Goal: Task Accomplishment & Management: Use online tool/utility

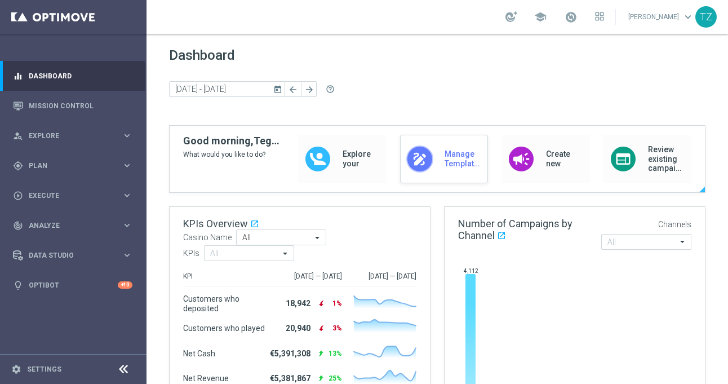
click at [425, 154] on div "draw Manage Templates" at bounding box center [444, 159] width 88 height 48
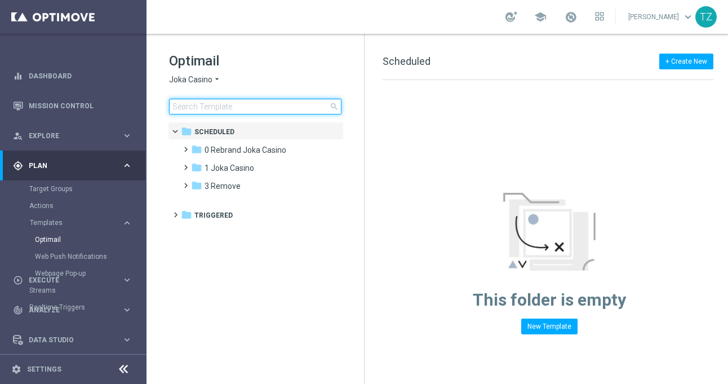
click at [254, 110] on input at bounding box center [255, 107] width 173 height 16
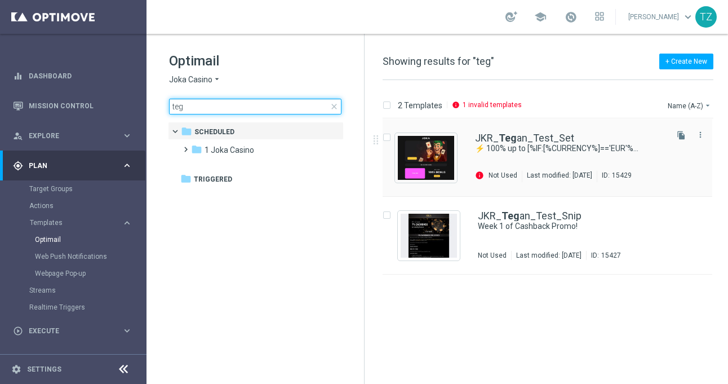
type input "teg"
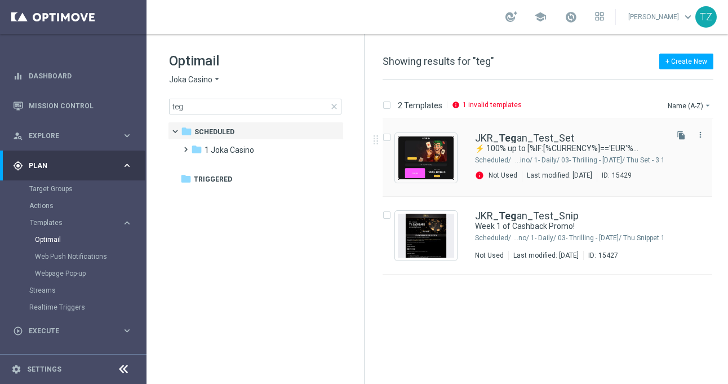
click at [426, 153] on img "Press SPACE to select this row." at bounding box center [426, 158] width 56 height 44
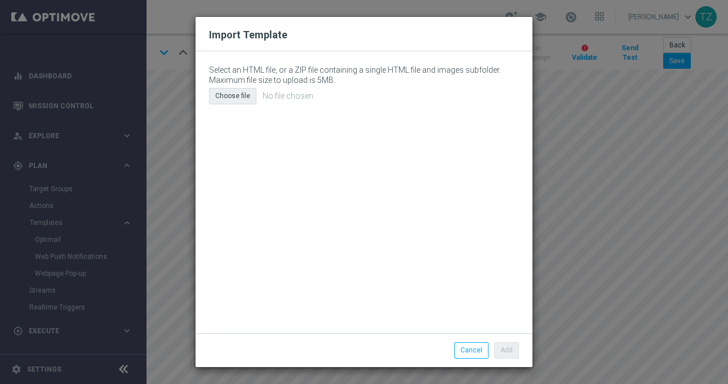
click at [244, 95] on div "Choose file" at bounding box center [232, 96] width 47 height 16
type input "C:\fakepath\email (16).html"
click at [515, 352] on button "Add" at bounding box center [506, 350] width 25 height 16
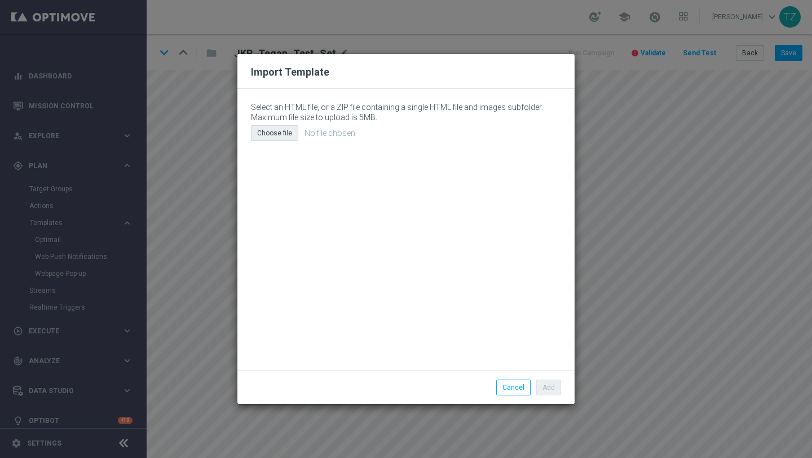
click at [285, 130] on div "Choose file" at bounding box center [274, 133] width 47 height 16
type input "C:\fakepath\email (12).html"
click at [549, 383] on button "Add" at bounding box center [548, 387] width 25 height 16
click at [278, 130] on div "Choose file" at bounding box center [274, 133] width 47 height 16
type input "C:\fakepath\email (13).html"
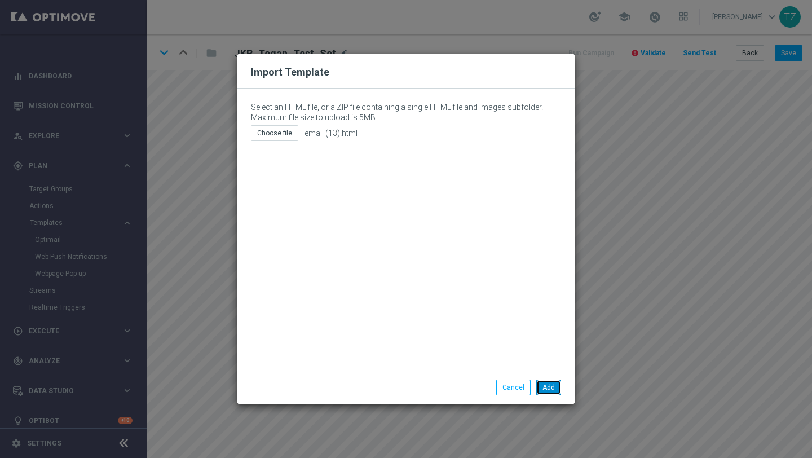
click at [551, 383] on button "Add" at bounding box center [548, 387] width 25 height 16
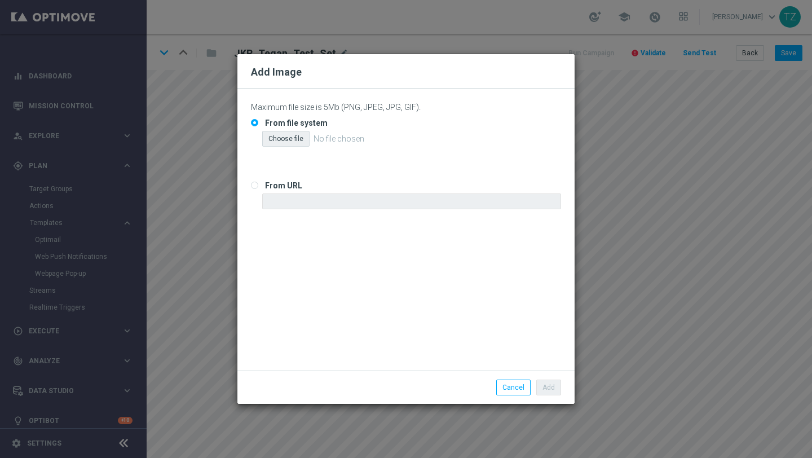
click at [289, 142] on div "Choose file" at bounding box center [285, 139] width 47 height 16
type input "C:\fakepath\joka-mailer-welcome-offer-1.jpg"
click at [550, 383] on button "Add" at bounding box center [548, 387] width 25 height 16
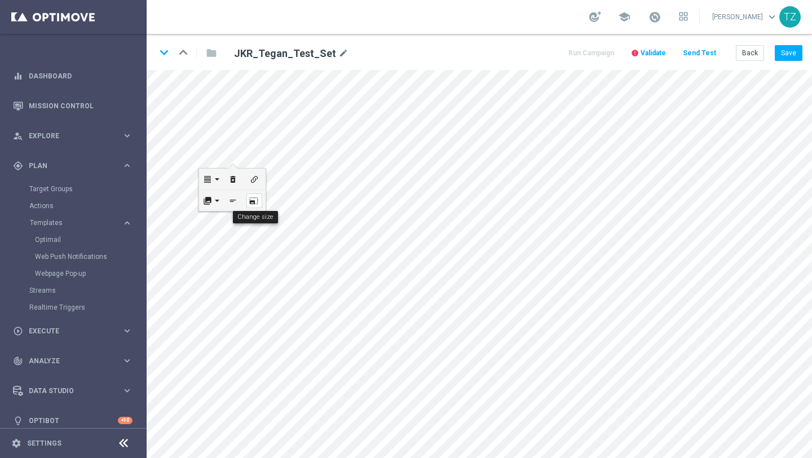
click at [251, 201] on icon "photo_size_select_large" at bounding box center [253, 200] width 8 height 9
click at [278, 243] on button "Update" at bounding box center [272, 236] width 34 height 16
click at [263, 232] on div "collections" at bounding box center [254, 231] width 21 height 15
click at [263, 247] on link "Inline" at bounding box center [267, 246] width 44 height 15
click at [333, 159] on div "collections" at bounding box center [330, 159] width 21 height 15
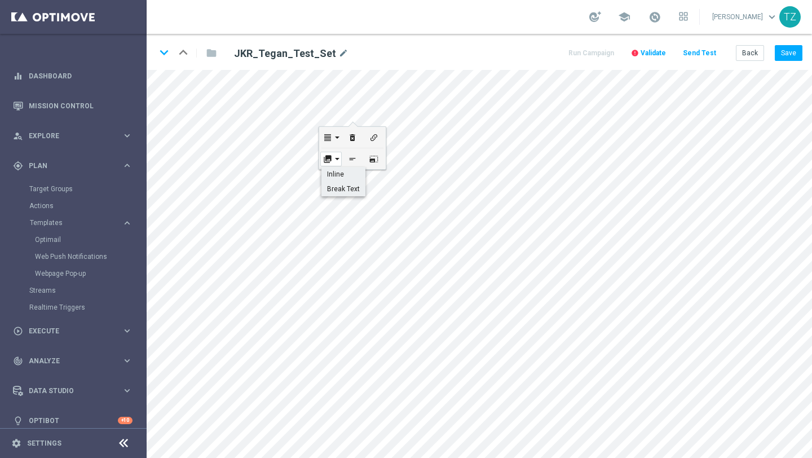
click at [338, 187] on link "Break Text" at bounding box center [343, 189] width 44 height 15
click at [335, 162] on div "collections" at bounding box center [330, 159] width 21 height 15
click at [335, 175] on link "Inline" at bounding box center [343, 174] width 44 height 15
click at [382, 158] on button "photo_size_select_large" at bounding box center [373, 158] width 21 height 21
type input "600px"
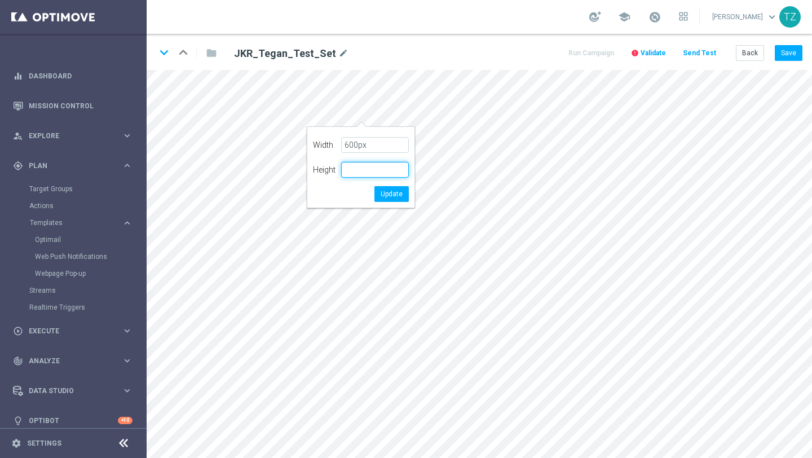
click at [372, 173] on input "text" at bounding box center [375, 170] width 68 height 16
click at [380, 148] on input "600px" at bounding box center [375, 145] width 68 height 16
type input "800"
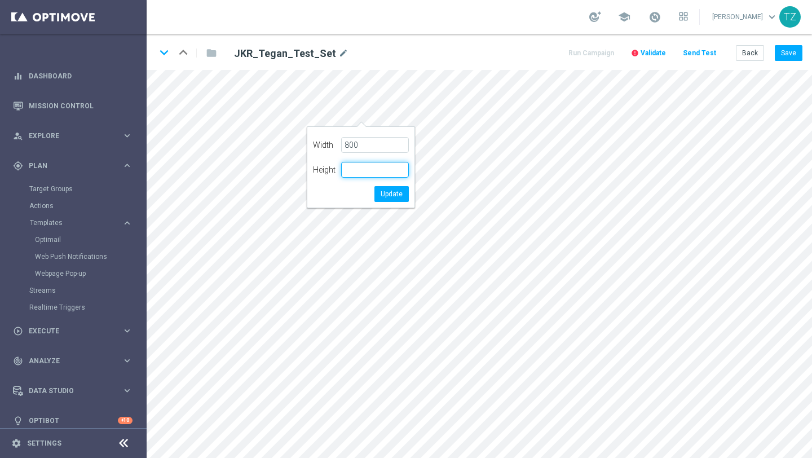
click at [377, 169] on input "text" at bounding box center [375, 170] width 68 height 16
click at [395, 194] on button "Update" at bounding box center [391, 194] width 34 height 16
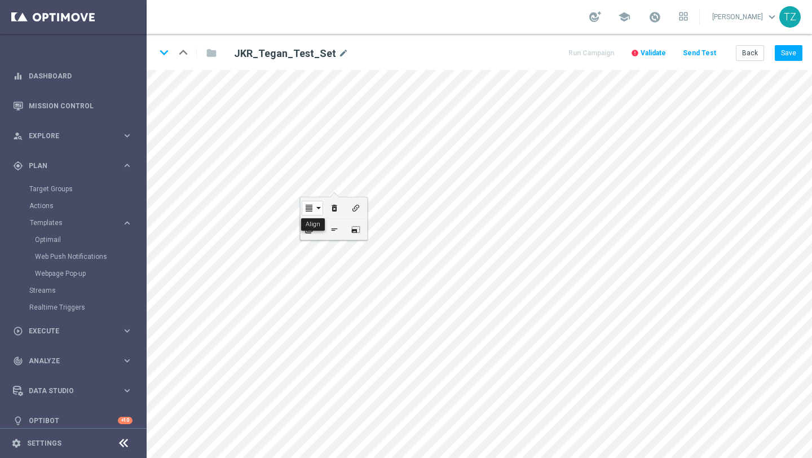
click at [316, 210] on div "format_align_justify" at bounding box center [312, 208] width 21 height 15
click at [315, 235] on icon "format_align_justify" at bounding box center [312, 237] width 9 height 9
click at [349, 139] on div "format_align_justify" at bounding box center [341, 137] width 21 height 15
click at [347, 149] on link "format_align_left" at bounding box center [343, 152] width 20 height 15
click at [337, 142] on div "format_align_left" at bounding box center [330, 140] width 21 height 15
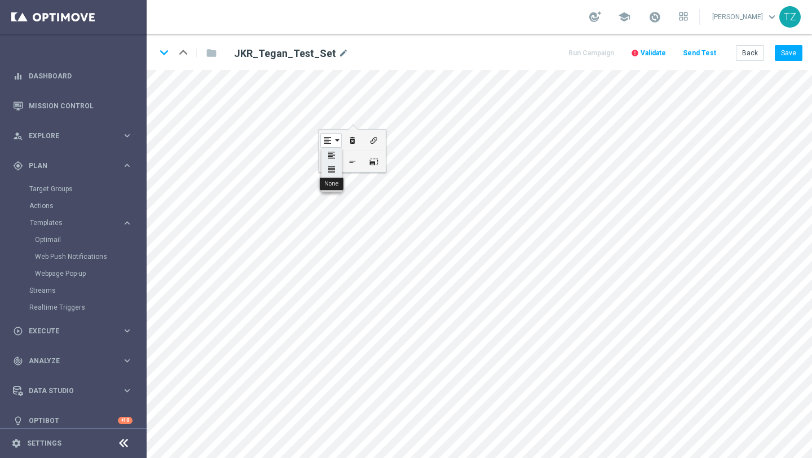
click at [334, 169] on icon "format_align_justify" at bounding box center [331, 169] width 9 height 9
click at [293, 267] on icon "delete_forever" at bounding box center [293, 270] width 8 height 9
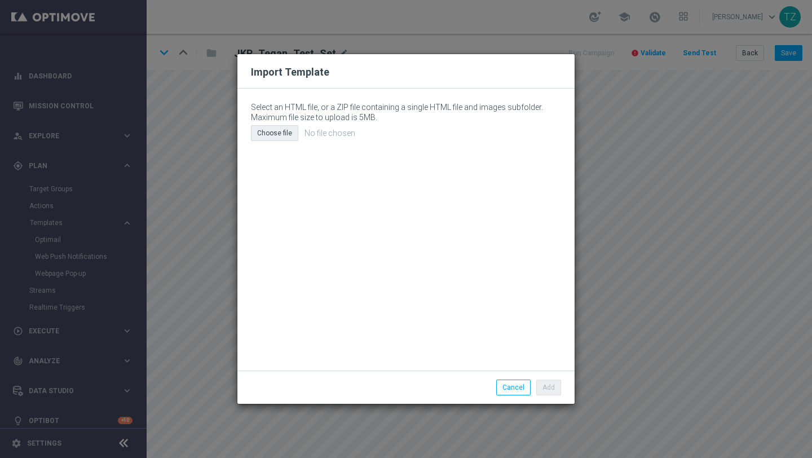
click at [284, 137] on div "Choose file" at bounding box center [274, 133] width 47 height 16
type input "C:\fakepath\email (13).html"
click at [555, 383] on button "Add" at bounding box center [548, 387] width 25 height 16
